Goal: Check status: Check status

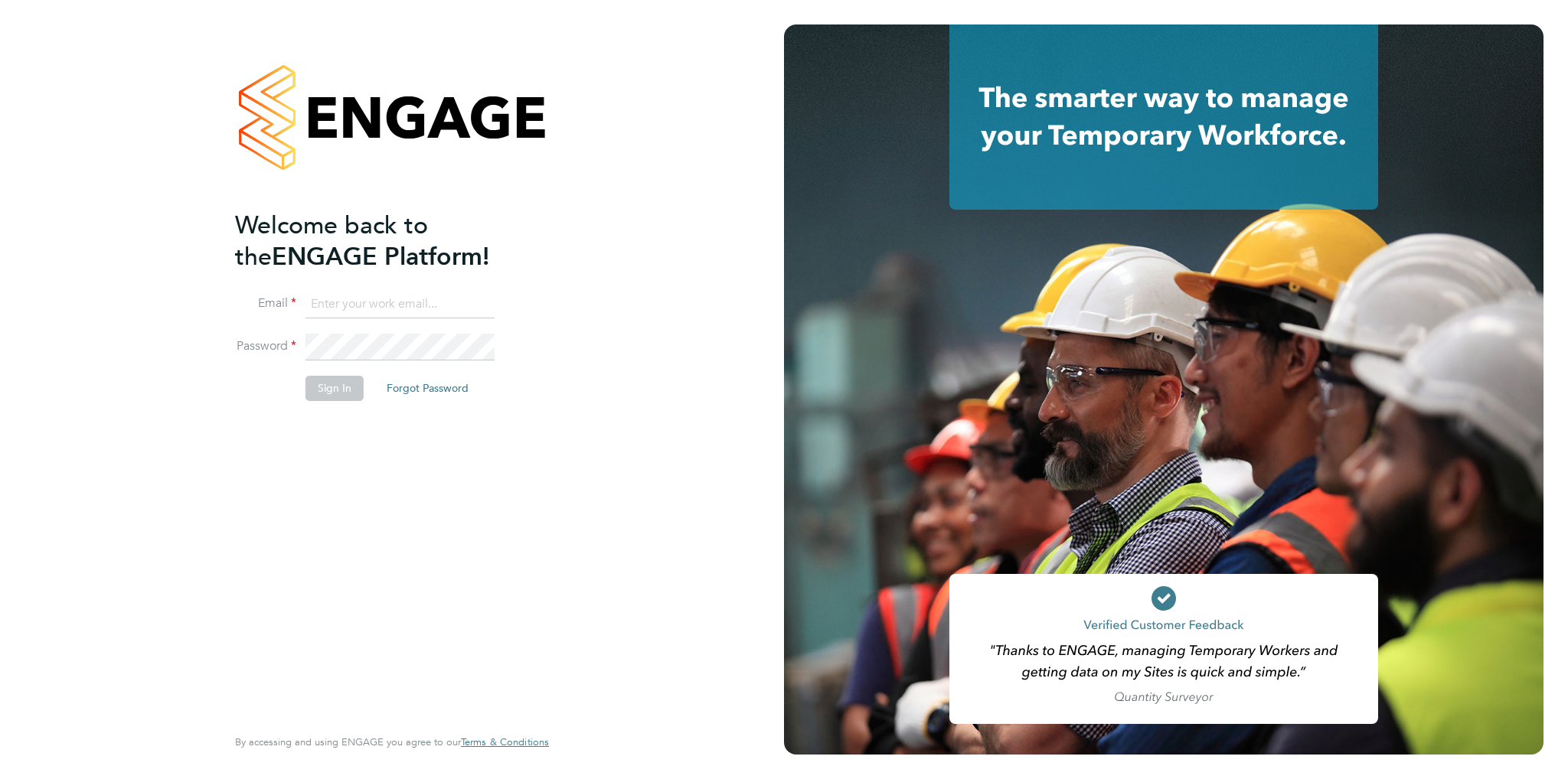
type input "[EMAIL_ADDRESS][DOMAIN_NAME]"
click at [333, 375] on li "Password" at bounding box center [384, 355] width 298 height 42
click at [330, 379] on button "Sign In" at bounding box center [335, 387] width 58 height 25
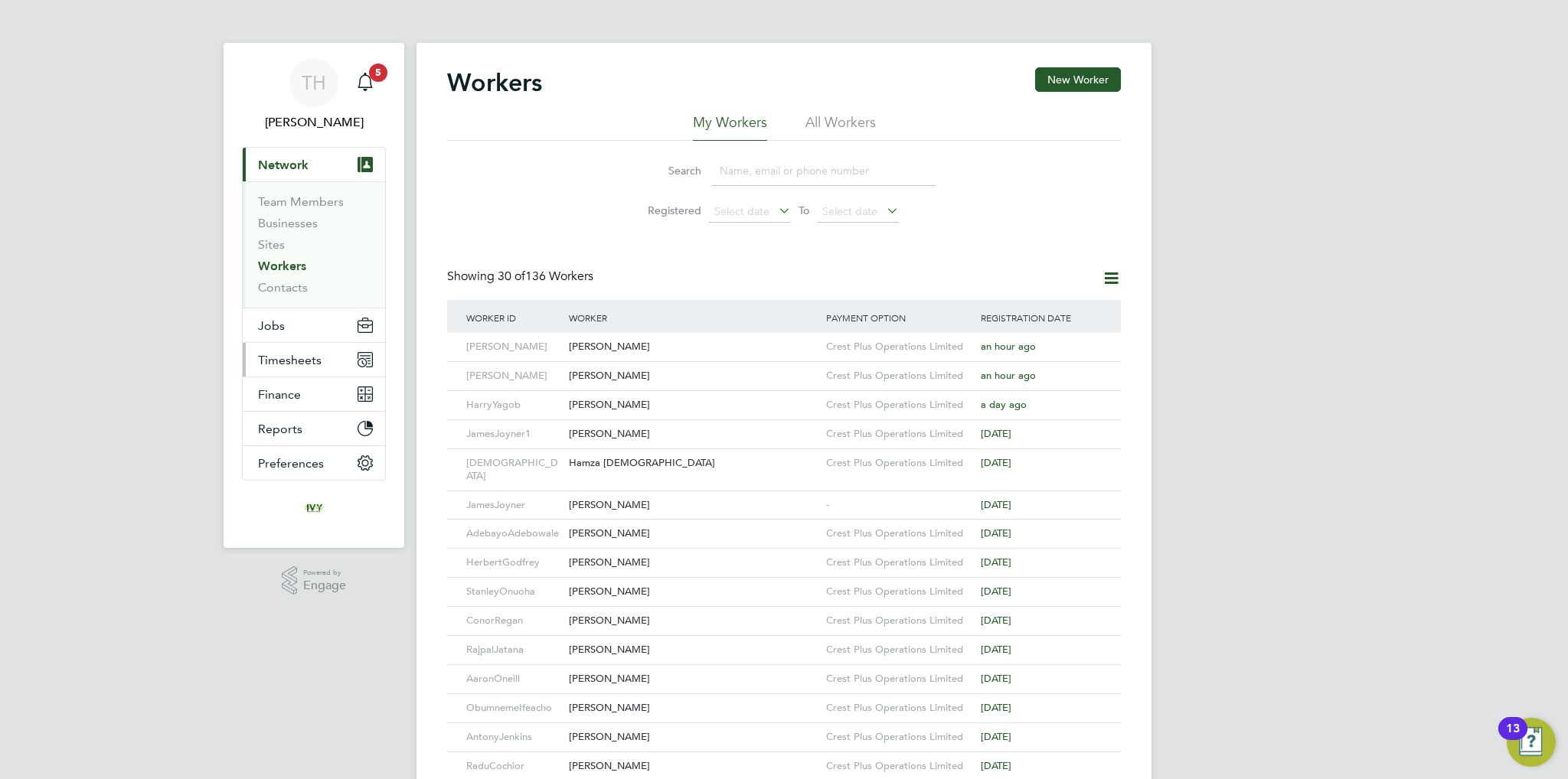
click at [315, 362] on span "Timesheets" at bounding box center [290, 359] width 64 height 14
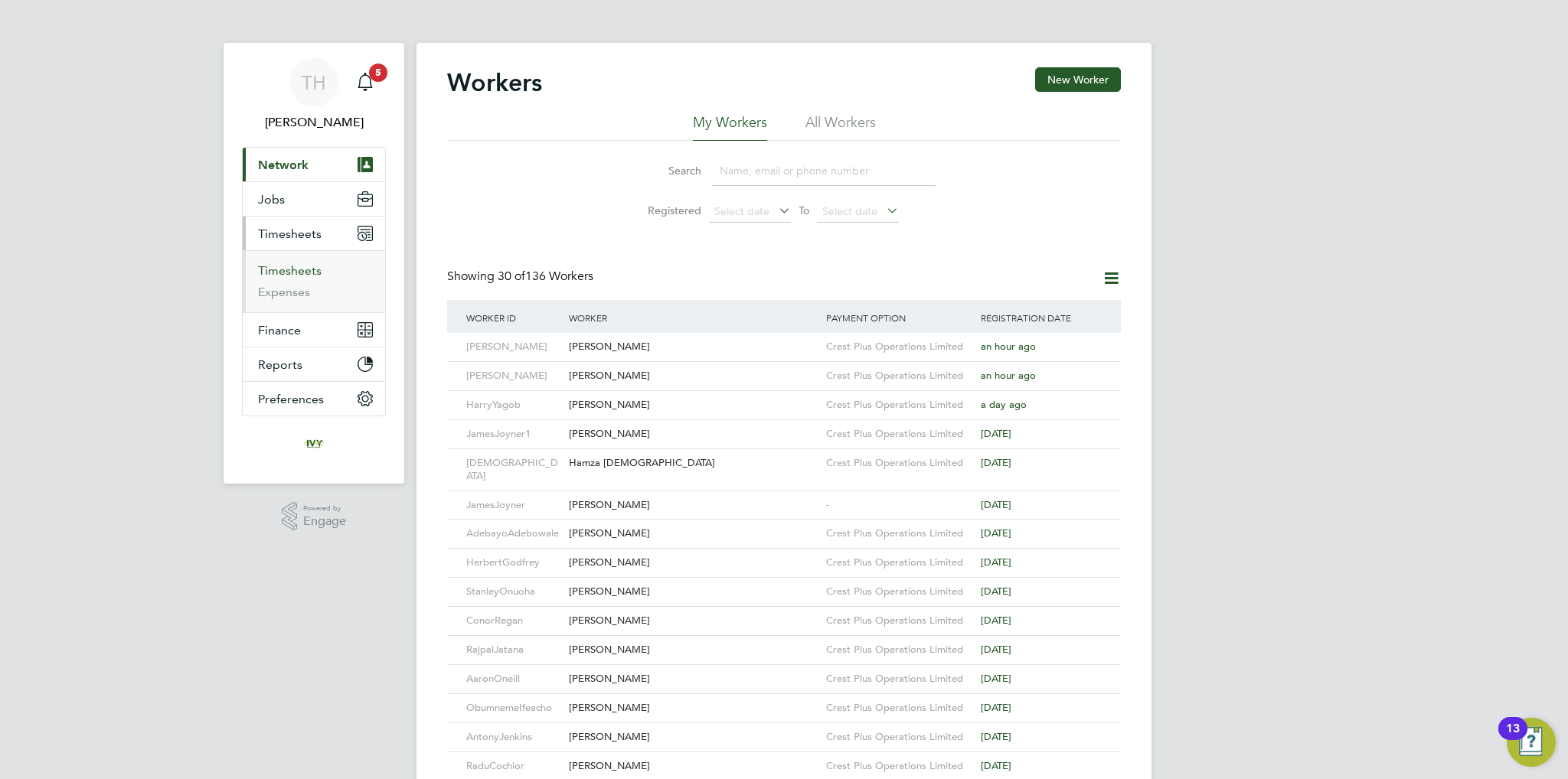
click at [288, 275] on link "Timesheets" at bounding box center [290, 270] width 64 height 14
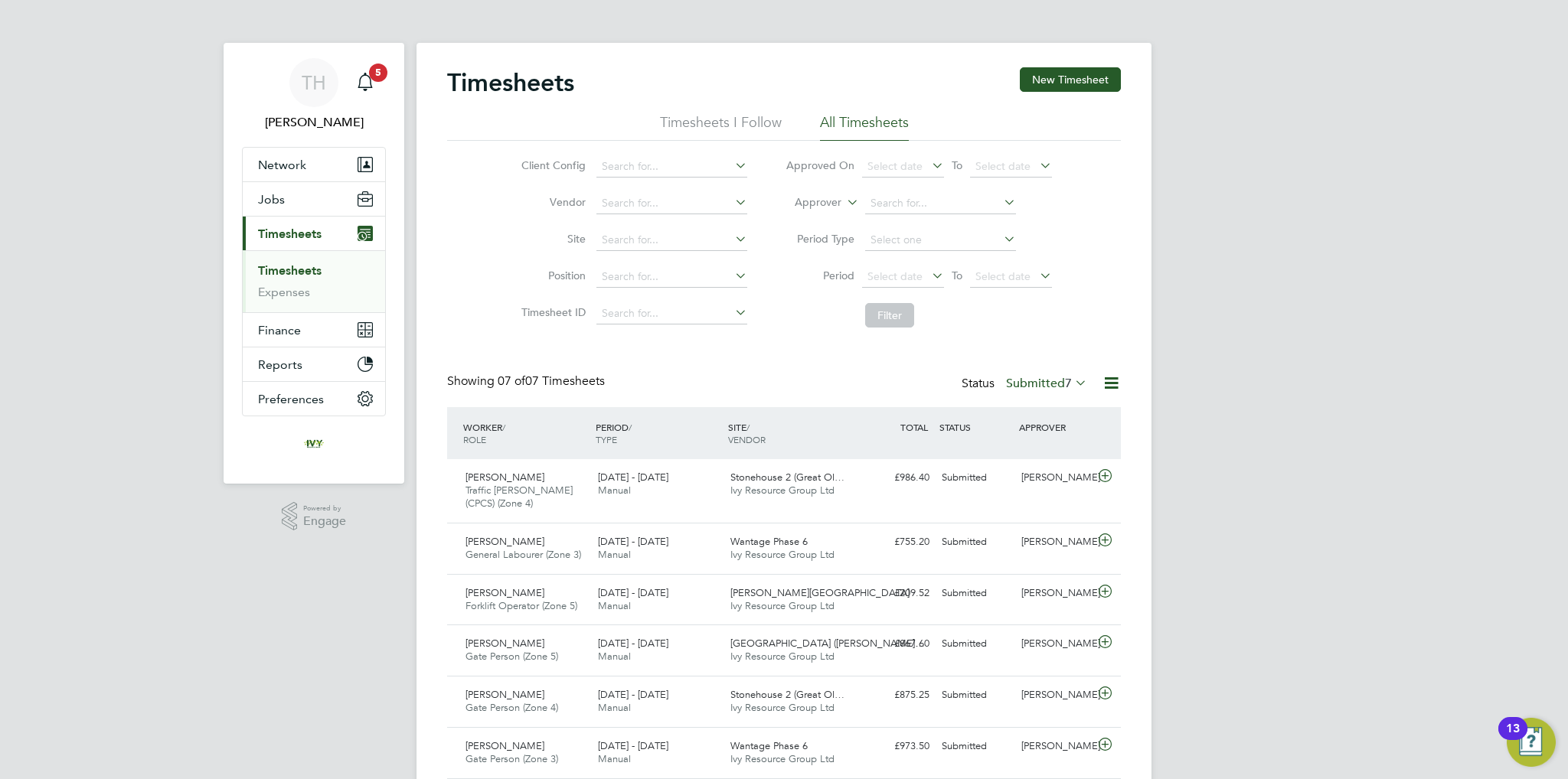
click at [1041, 378] on label "Submitted 7" at bounding box center [1046, 383] width 82 height 15
click at [1050, 445] on li "Submitted" at bounding box center [1032, 453] width 71 height 21
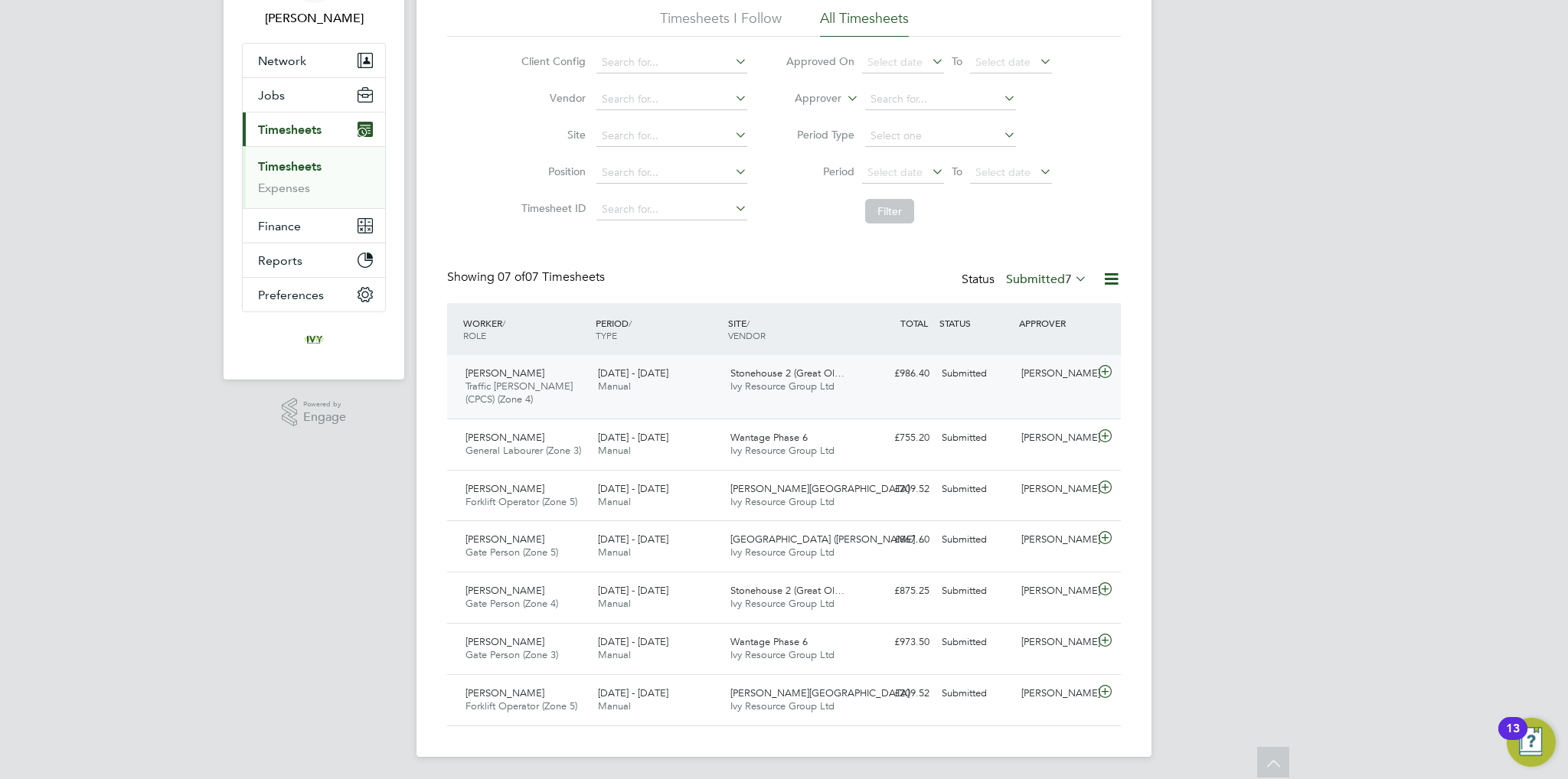
scroll to position [104, 0]
click at [1029, 532] on div "Callum Bradbury" at bounding box center [1055, 539] width 80 height 25
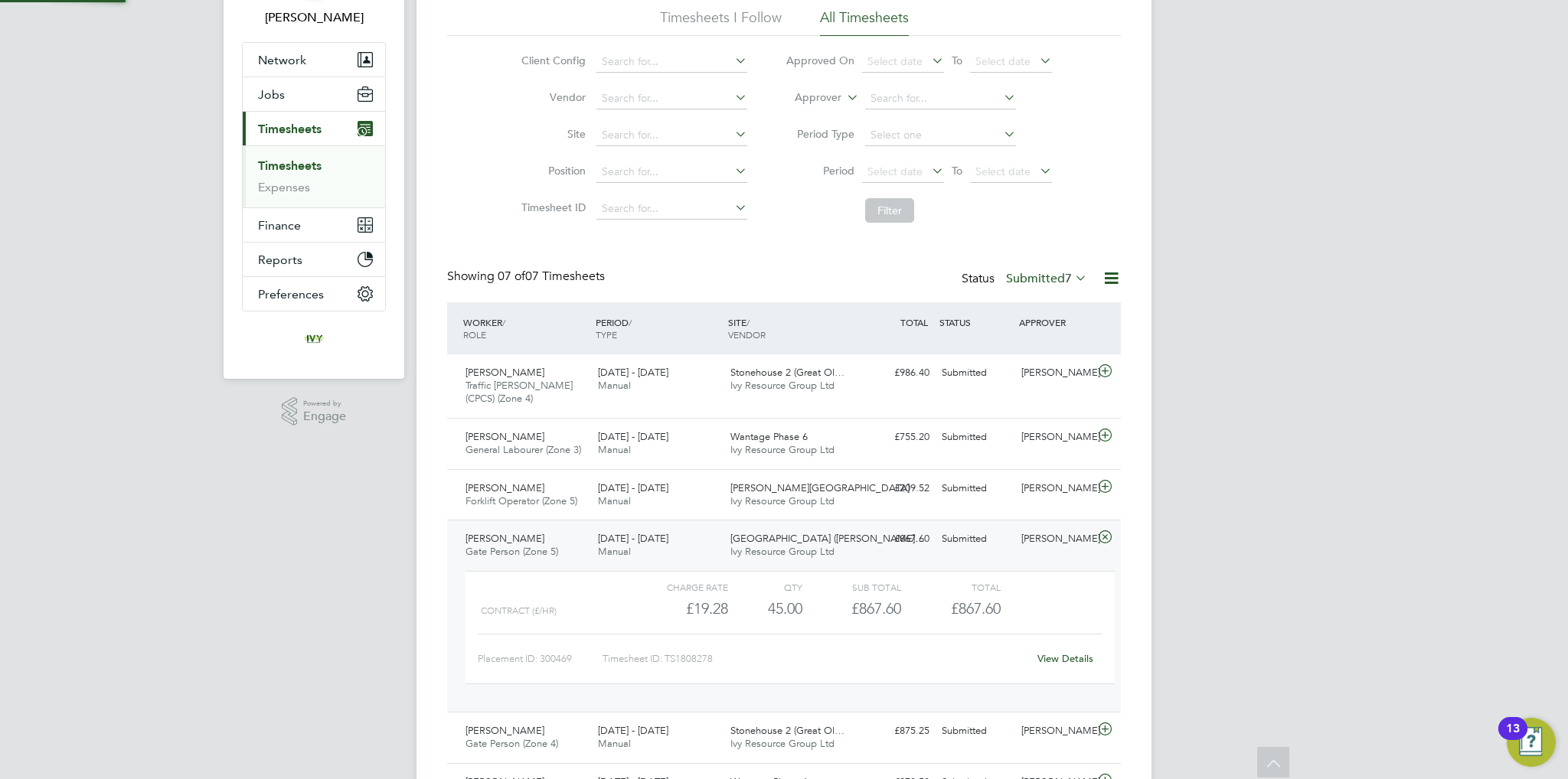
click at [1029, 532] on div "Callum Bradbury" at bounding box center [1055, 539] width 80 height 25
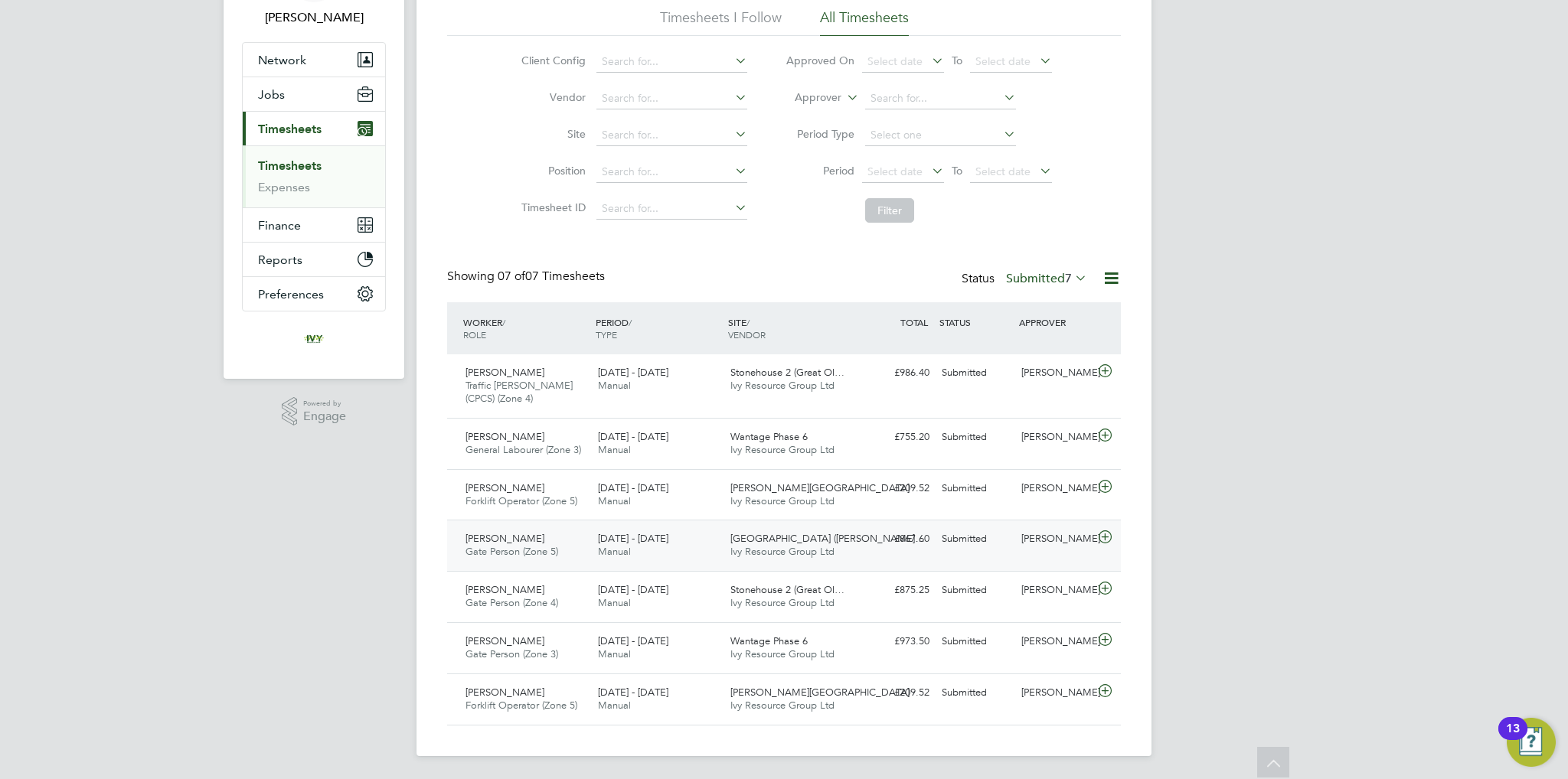
click at [1029, 532] on div "Callum Bradbury" at bounding box center [1055, 539] width 80 height 25
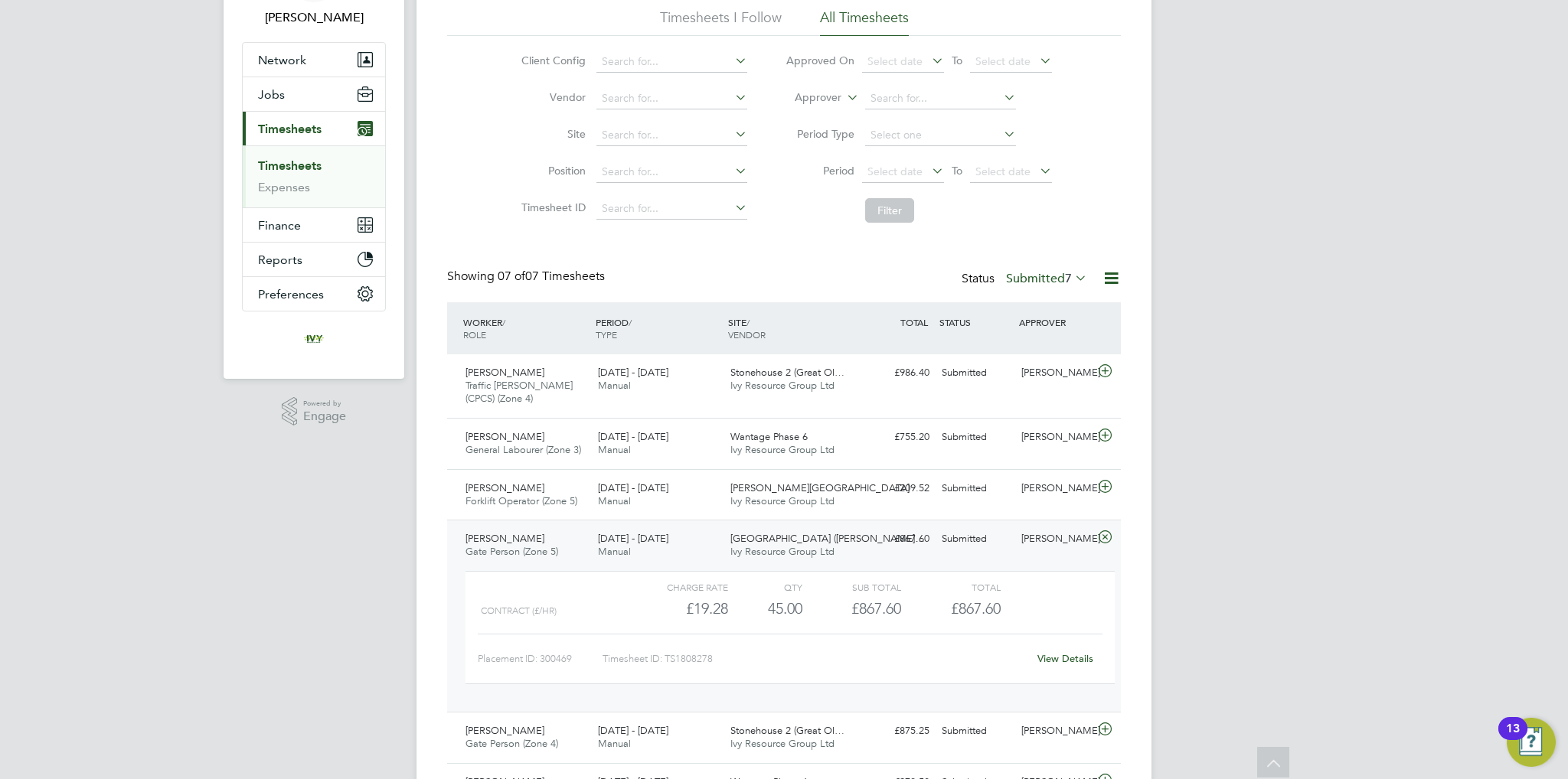
click at [1029, 532] on div "Callum Bradbury" at bounding box center [1055, 539] width 80 height 25
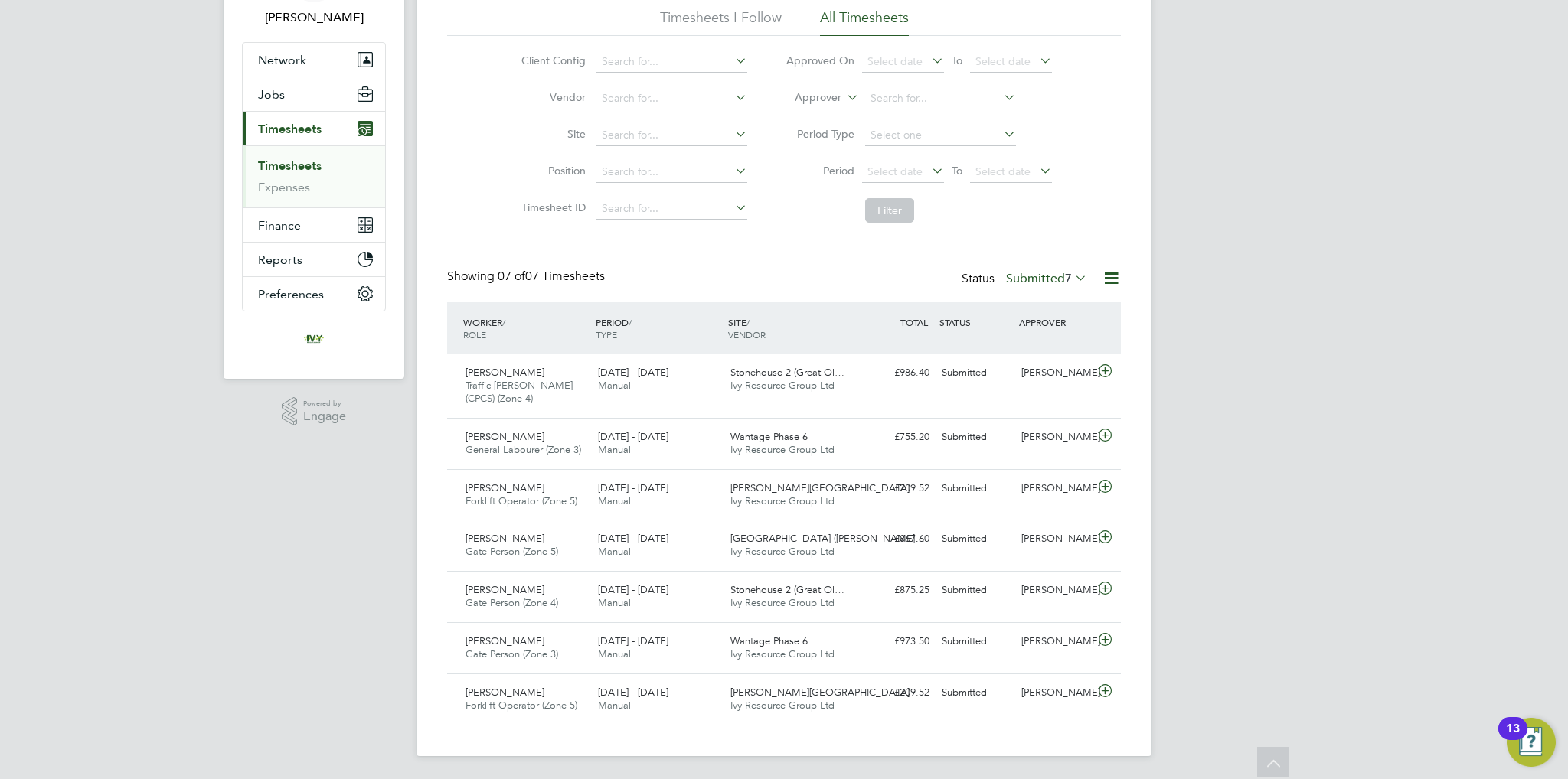
drag, startPoint x: 1058, startPoint y: 274, endPoint x: 1059, endPoint y: 283, distance: 9.1
click at [1058, 274] on label "Submitted 7" at bounding box center [1046, 279] width 82 height 15
click at [1035, 345] on li "Submitted" at bounding box center [1032, 347] width 71 height 21
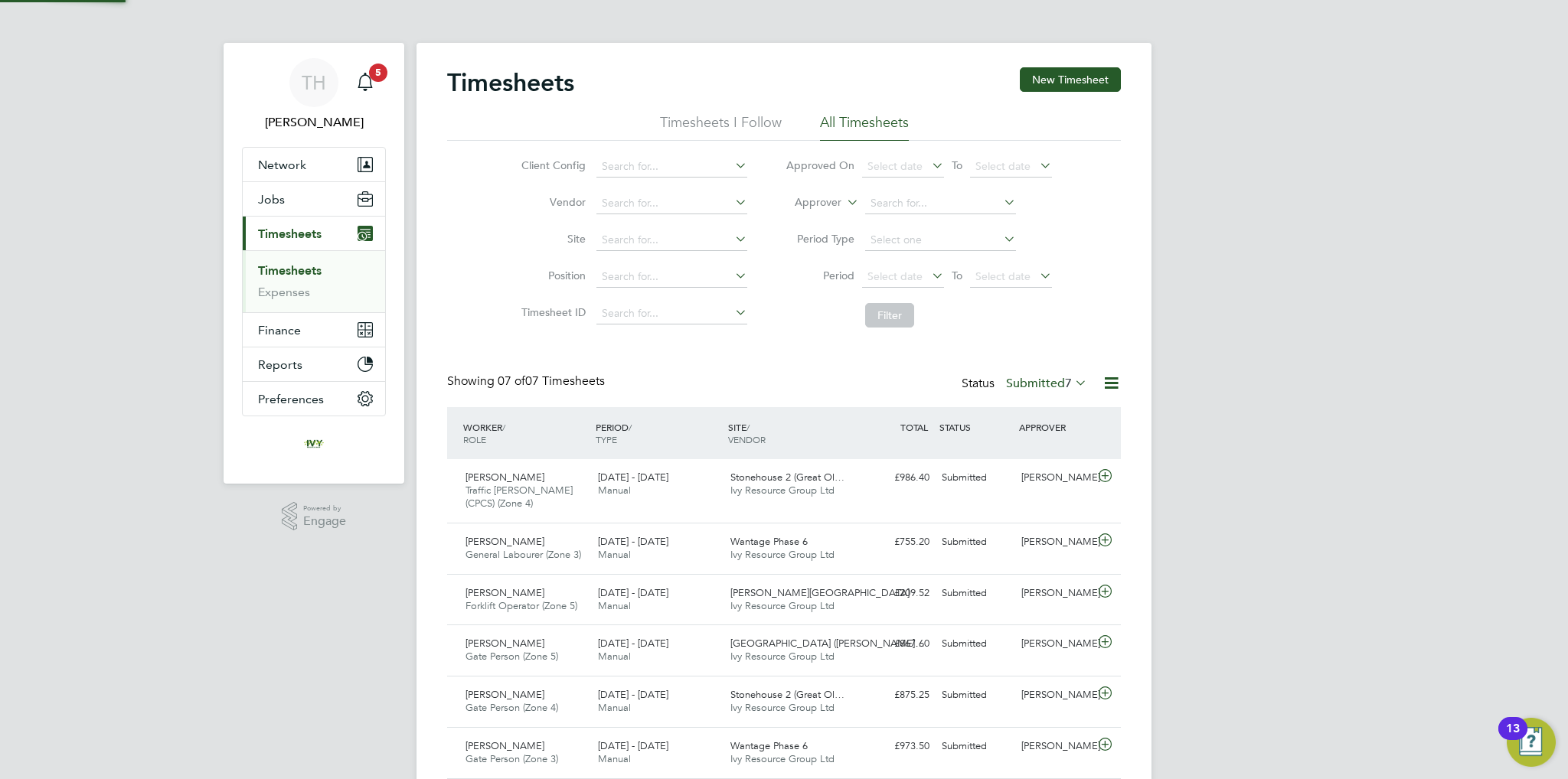
scroll to position [7, 8]
click at [1042, 375] on label "Submitted 7" at bounding box center [1046, 383] width 82 height 15
click at [1024, 454] on li "Submitted" at bounding box center [1032, 453] width 71 height 21
click at [1050, 383] on label "Submitted 7" at bounding box center [1046, 383] width 82 height 15
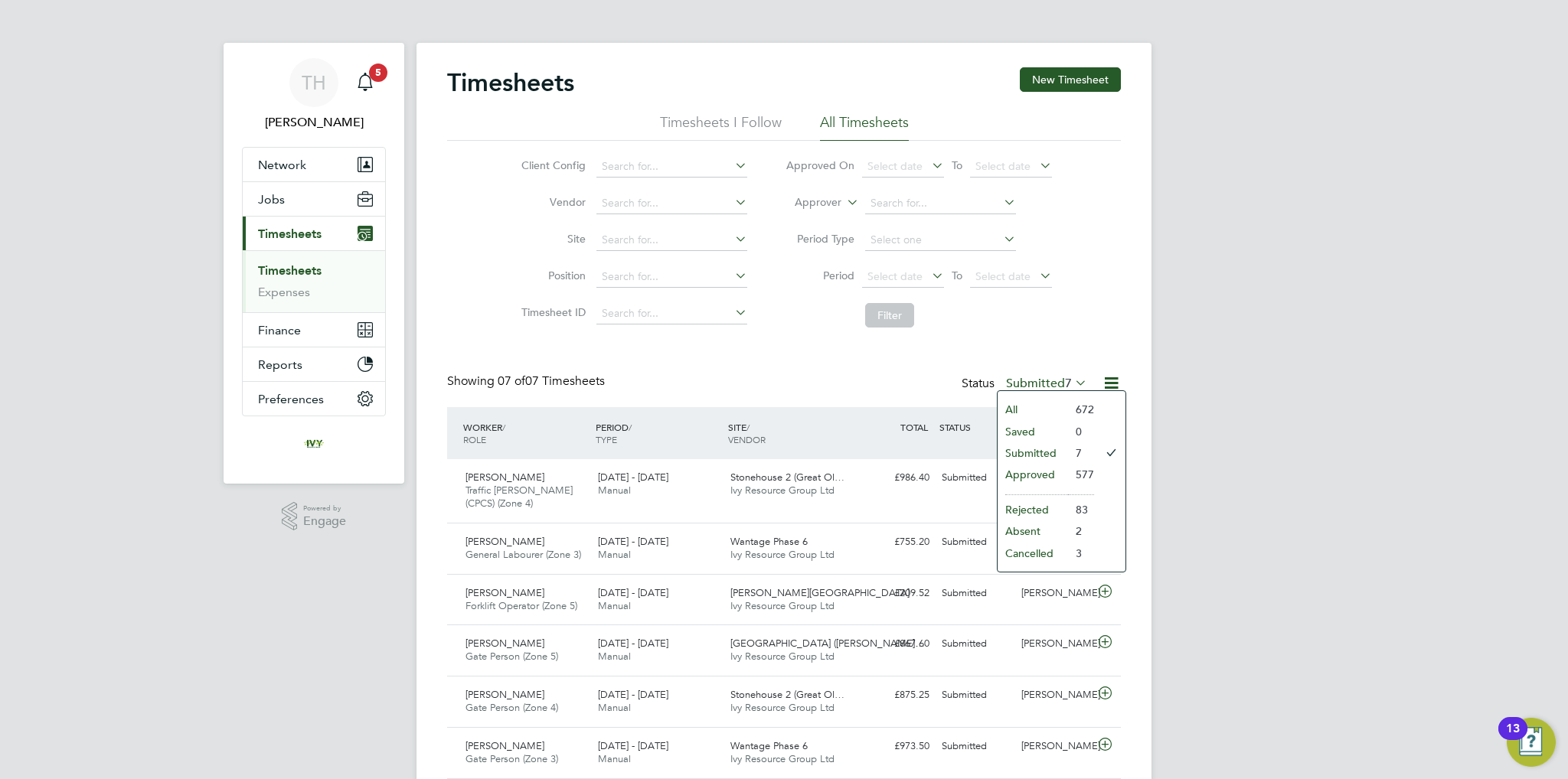
click at [1030, 445] on li "Submitted" at bounding box center [1032, 453] width 71 height 21
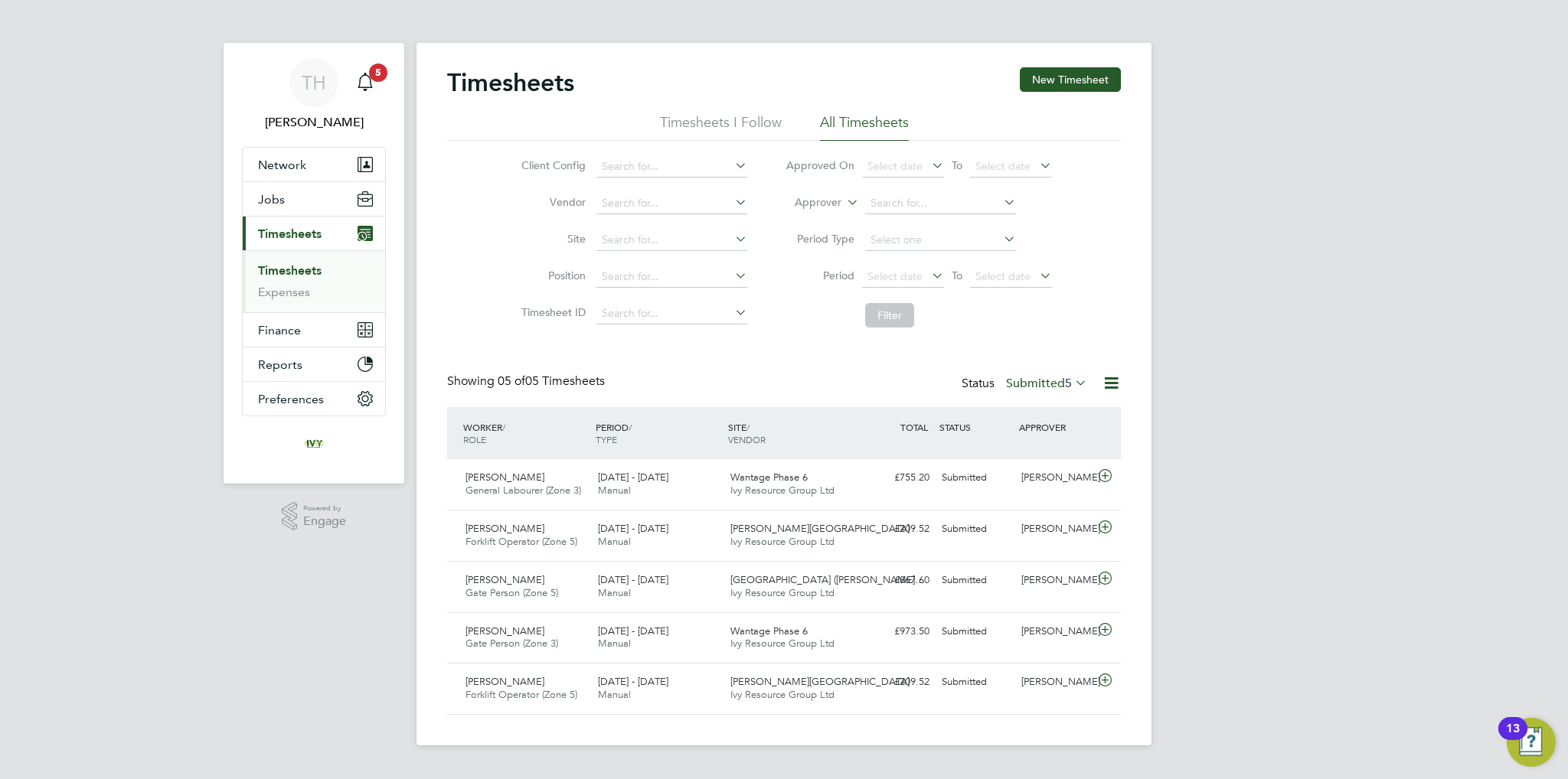
click at [1026, 383] on label "Submitted 5" at bounding box center [1046, 383] width 82 height 15
click at [1035, 452] on li "Submitted" at bounding box center [1032, 453] width 71 height 21
click at [1037, 391] on div "Status Submitted 5" at bounding box center [1025, 384] width 128 height 21
click at [1042, 383] on label "Submitted 5" at bounding box center [1046, 383] width 82 height 15
click at [1029, 453] on li "Submitted" at bounding box center [1032, 453] width 71 height 21
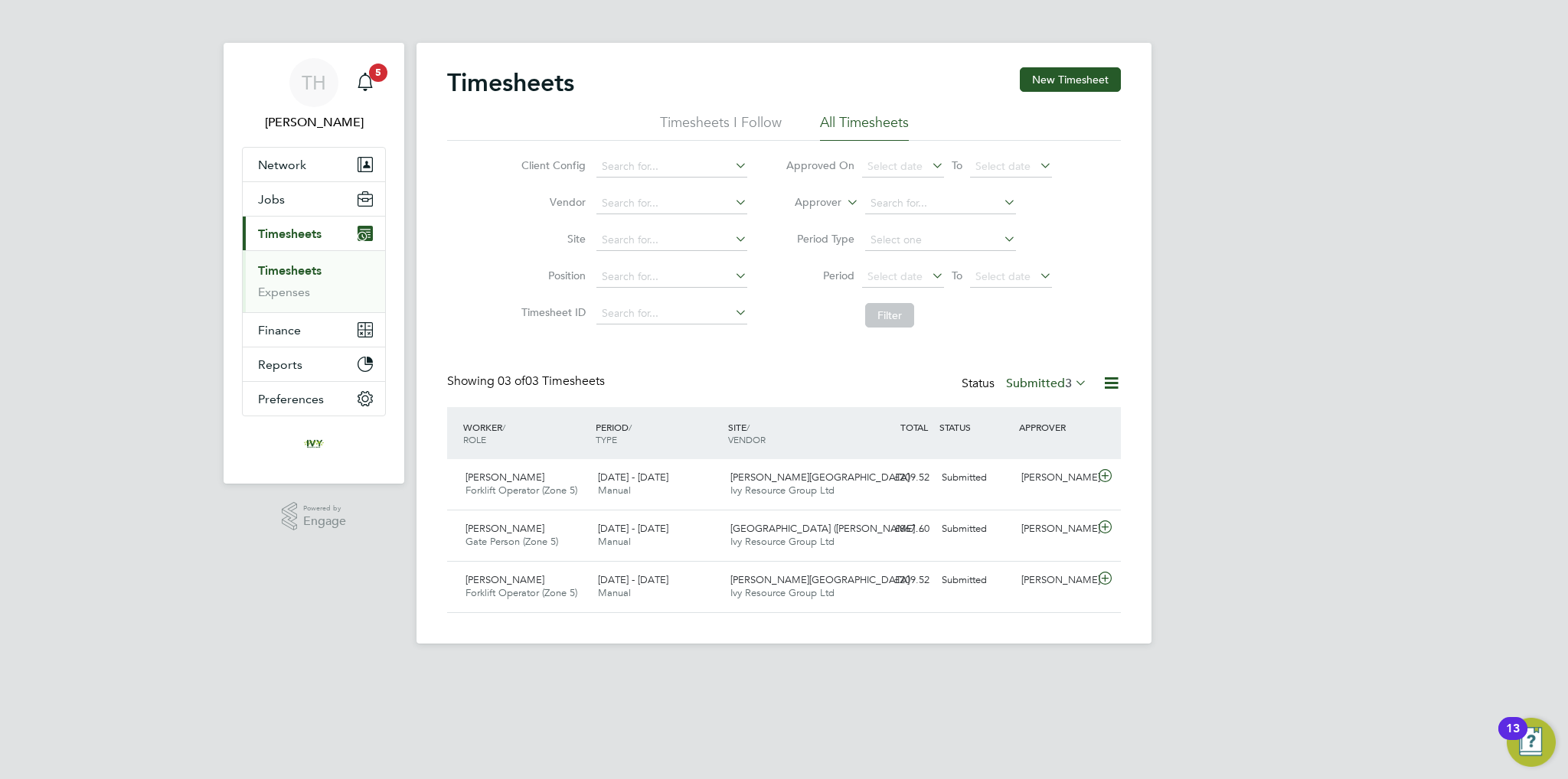
click at [1065, 383] on span "3" at bounding box center [1069, 383] width 7 height 15
click at [1041, 475] on li "Approved" at bounding box center [1032, 474] width 71 height 21
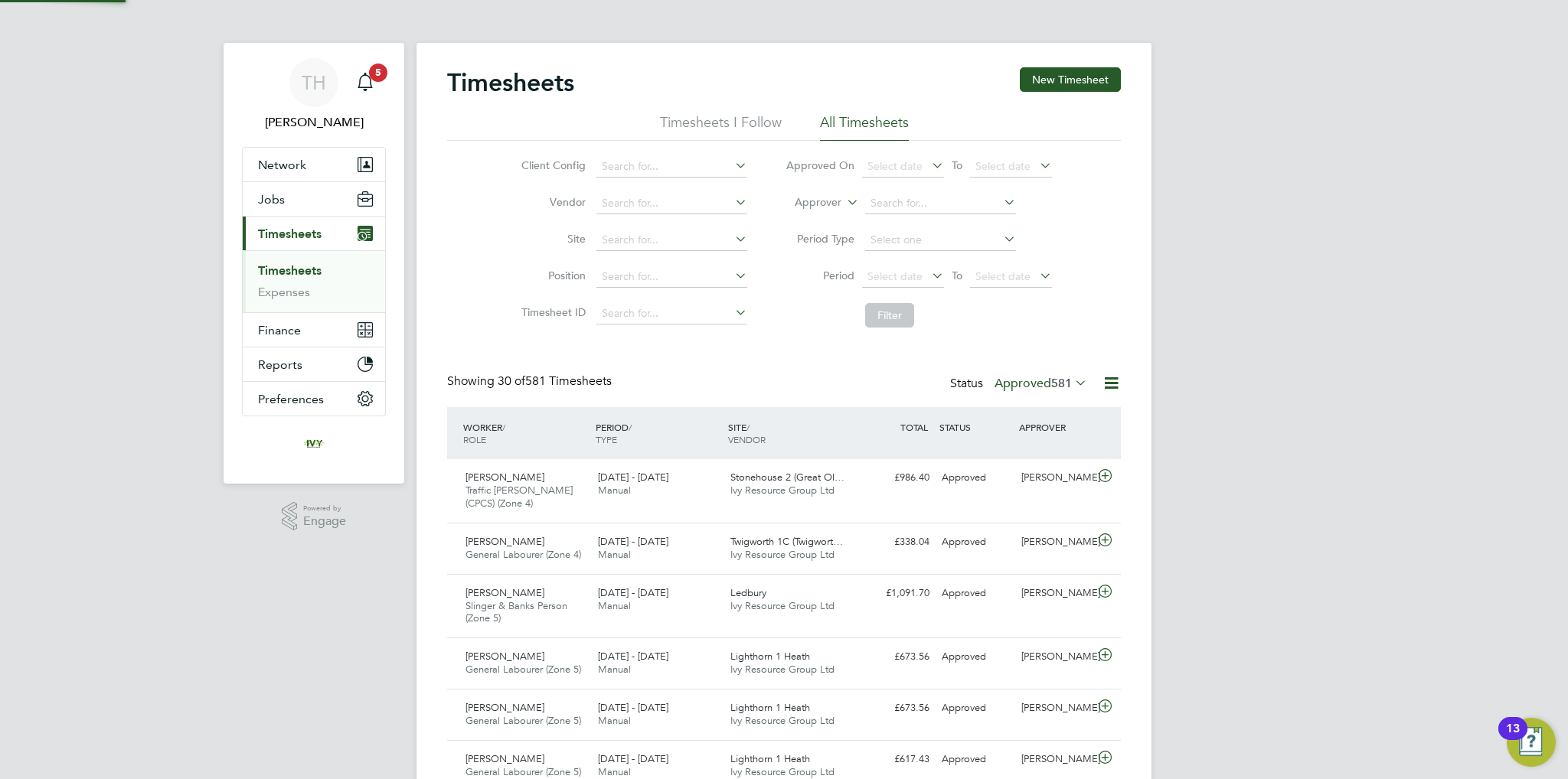
scroll to position [51, 133]
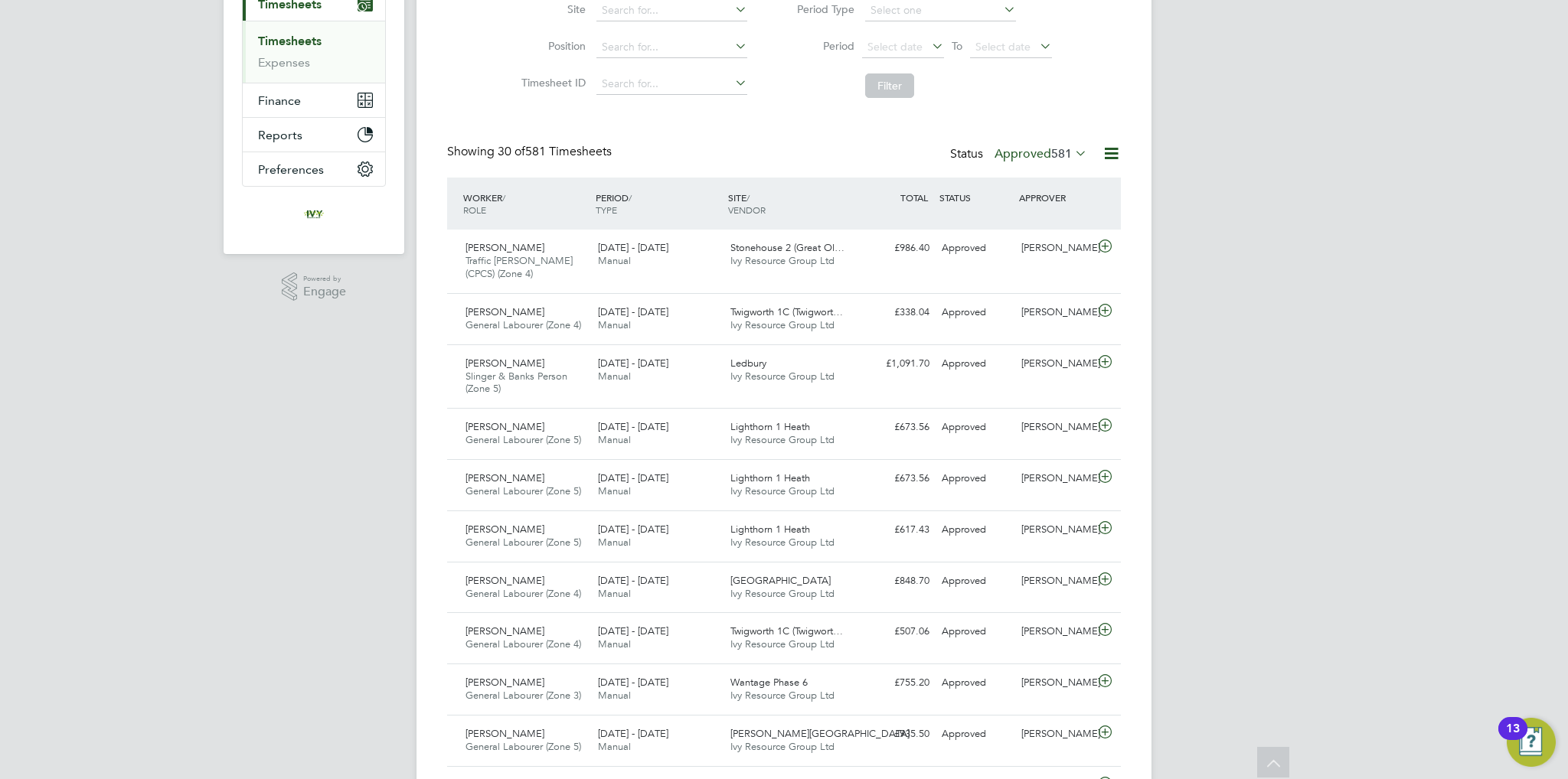
click at [1007, 155] on label "Approved 581" at bounding box center [1041, 154] width 93 height 15
click at [1011, 217] on li "Submitted" at bounding box center [1027, 223] width 71 height 21
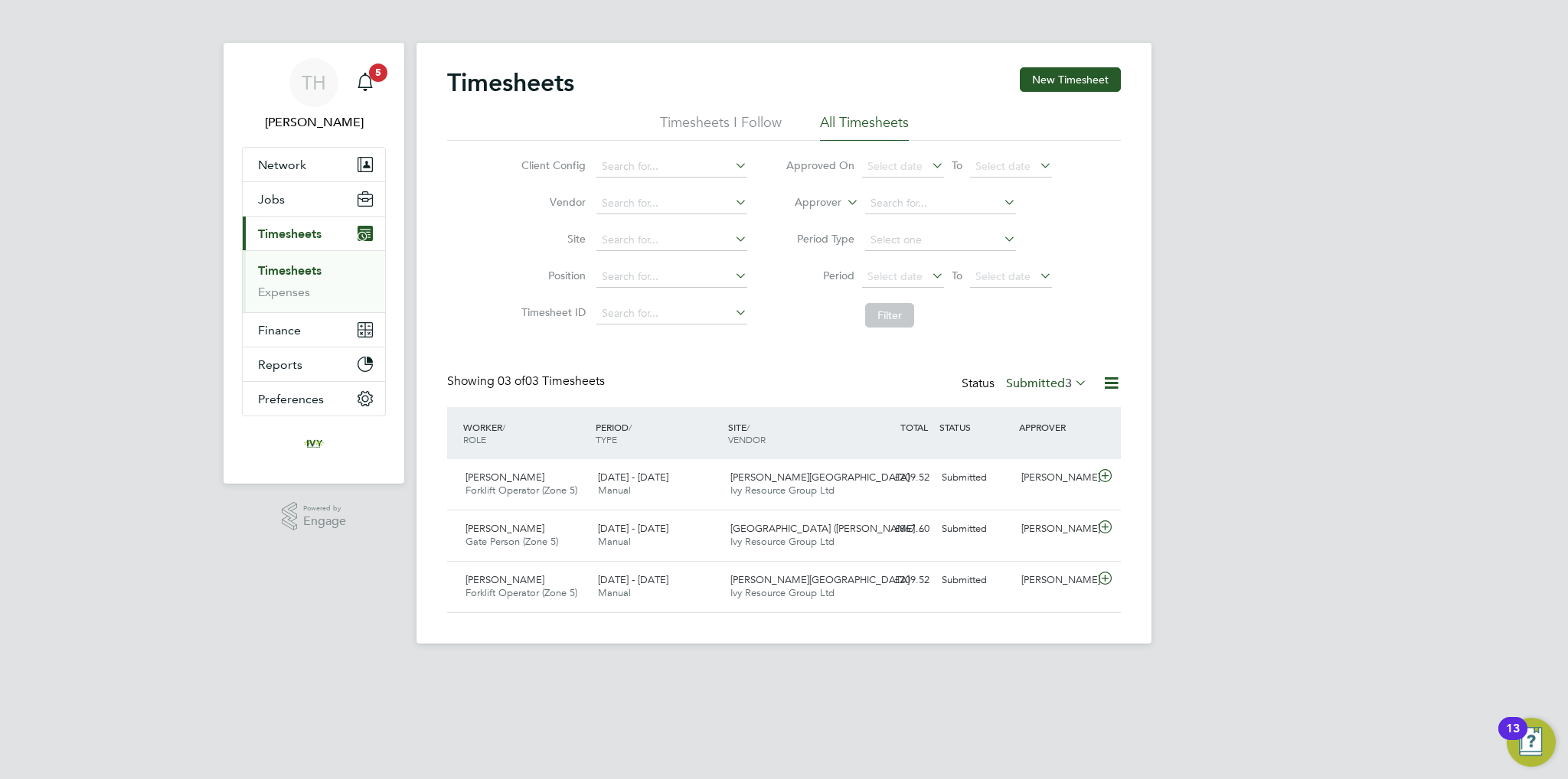
click at [1050, 374] on div "Status Submitted 3" at bounding box center [1025, 384] width 128 height 21
click at [1046, 382] on label "Submitted 3" at bounding box center [1046, 383] width 82 height 15
click at [1029, 477] on li "Approved" at bounding box center [1032, 474] width 71 height 21
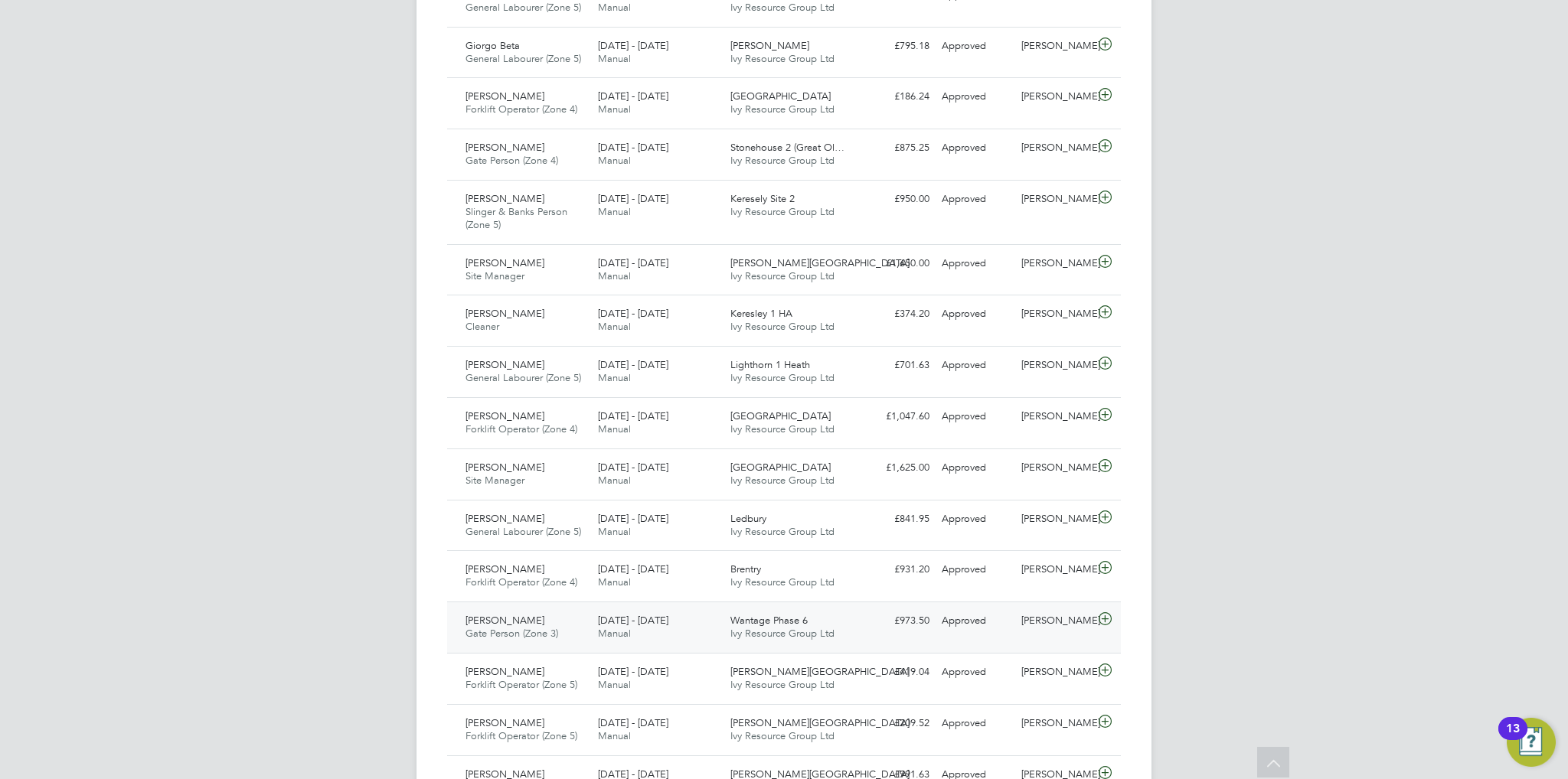
click at [677, 601] on div "Basil Mustafa Gate Person (Zone 3) 18 - 24 Aug 2025 18 - 24 Aug 2025 Manual Wan…" at bounding box center [783, 627] width 674 height 51
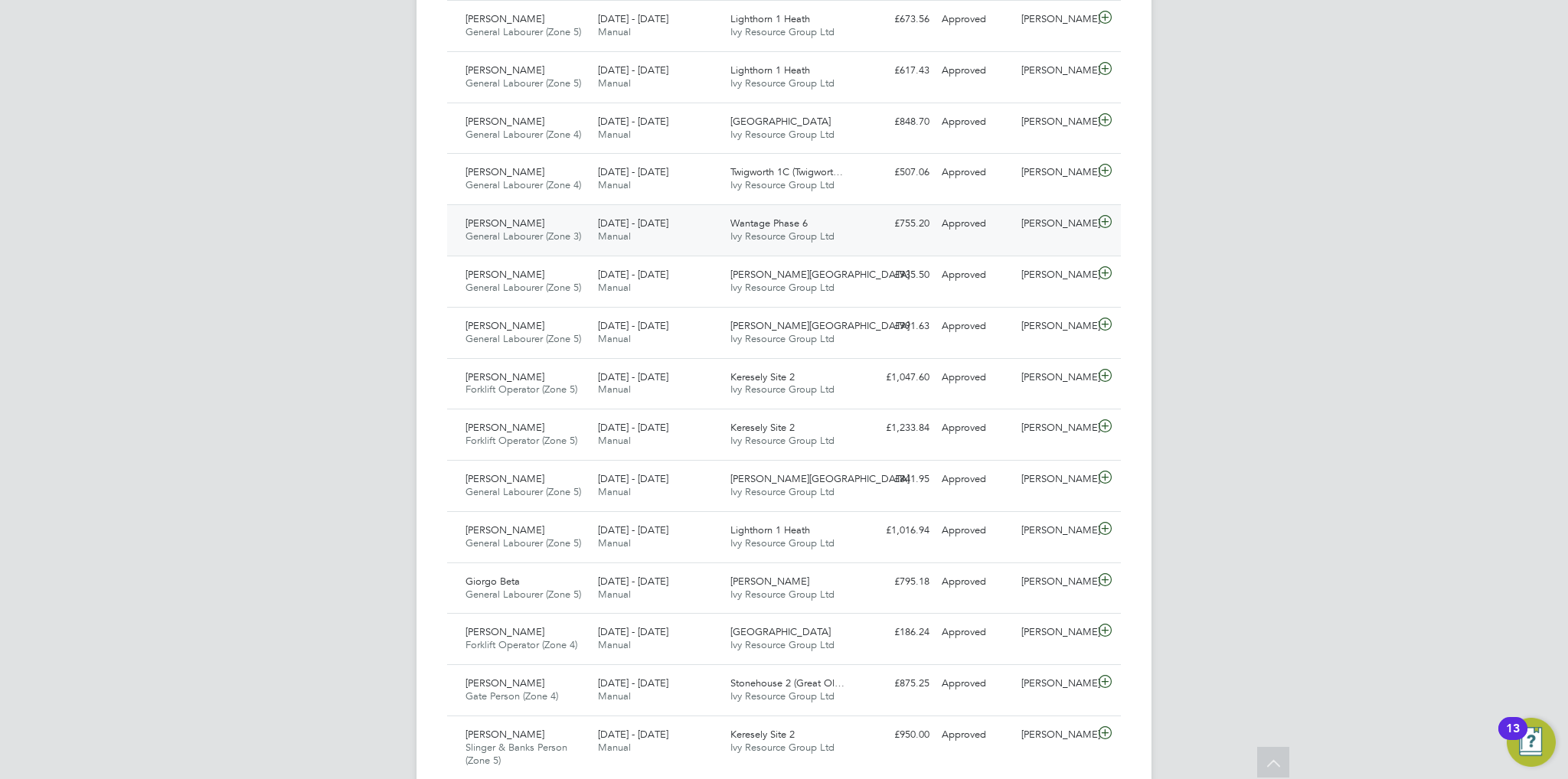
click at [618, 209] on div "David Smith General Labourer (Zone 3) 18 - 24 Aug 2025 18 - 24 Aug 2025 Manual …" at bounding box center [783, 230] width 674 height 51
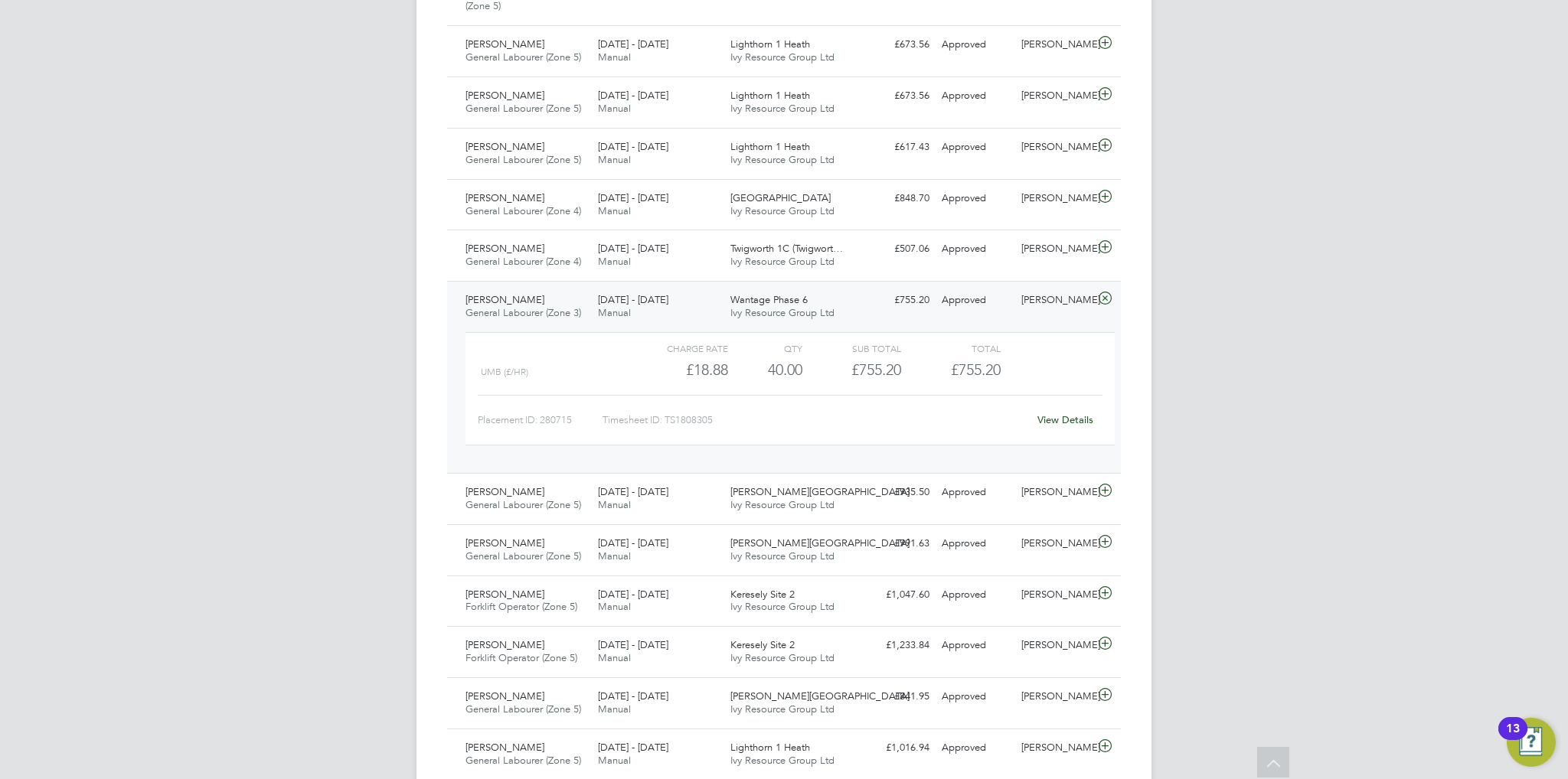
click at [1104, 296] on icon at bounding box center [1105, 298] width 20 height 12
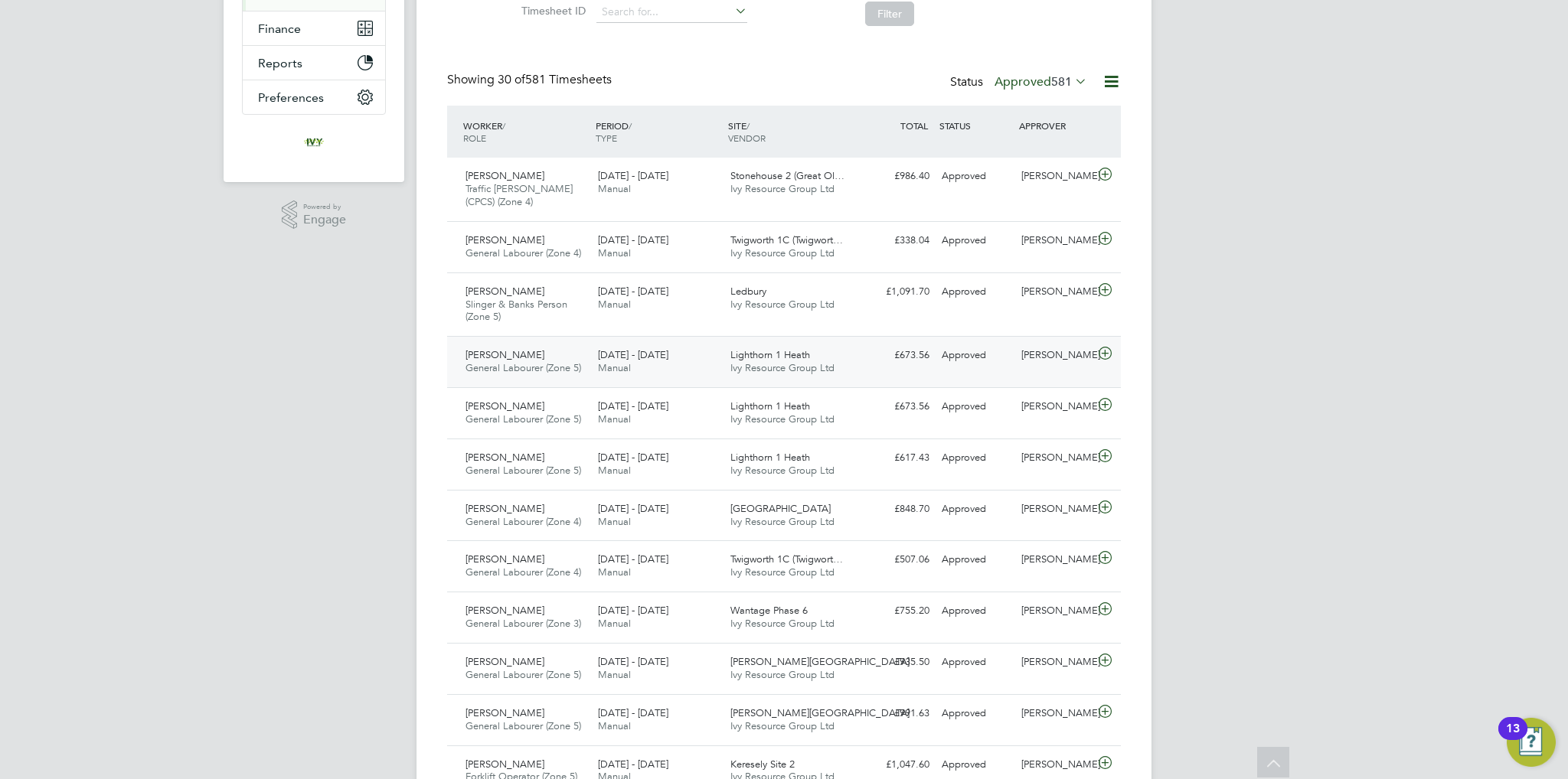
scroll to position [0, 0]
